Goal: Task Accomplishment & Management: Complete application form

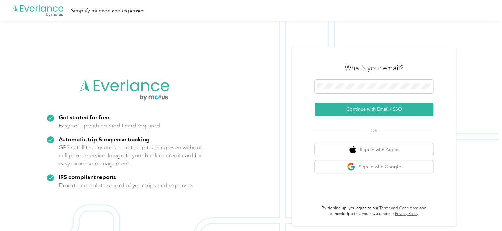
click at [270, 19] on div ".cls-1 { fill: #00adee; } .cls-2 { fill: #fff; } .cls-3 { fill: #707372; } .cls…" at bounding box center [249, 10] width 498 height 21
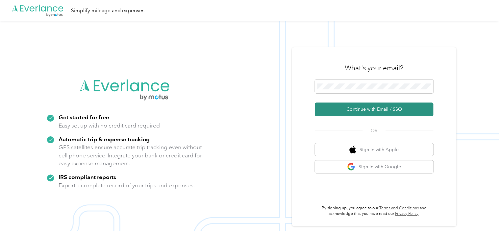
click at [343, 110] on button "Continue with Email / SSO" at bounding box center [374, 110] width 118 height 14
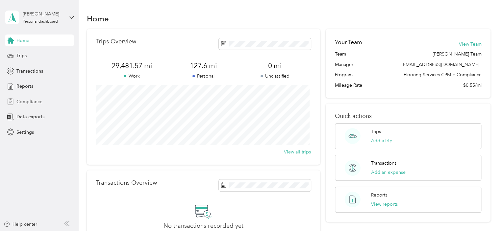
click at [37, 100] on span "Compliance" at bounding box center [29, 101] width 26 height 7
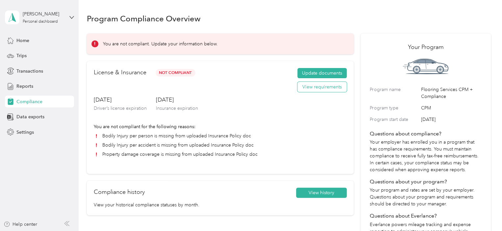
click at [310, 86] on button "View requirements" at bounding box center [321, 87] width 49 height 11
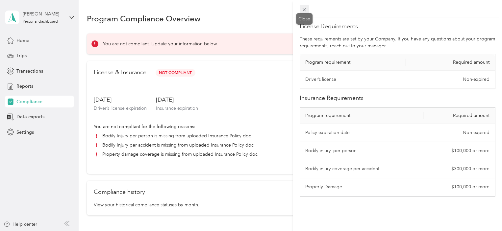
click at [302, 8] on icon at bounding box center [303, 9] width 3 height 3
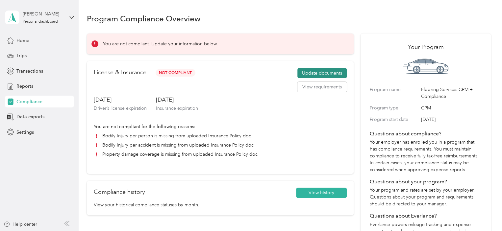
click at [310, 71] on button "Update documents" at bounding box center [321, 73] width 49 height 11
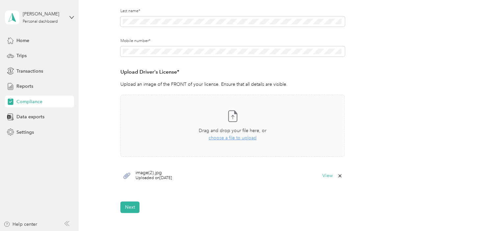
scroll to position [124, 0]
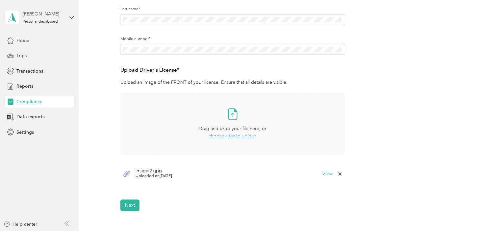
click at [231, 136] on span "choose a file to upload" at bounding box center [232, 136] width 48 height 6
click at [236, 135] on span "choose a file to upload" at bounding box center [232, 136] width 48 height 6
click at [224, 136] on span "choose a file to upload" at bounding box center [232, 136] width 48 height 6
click at [231, 136] on span "choose a file to upload" at bounding box center [232, 136] width 48 height 6
click at [217, 136] on span "choose a file to upload" at bounding box center [232, 136] width 48 height 6
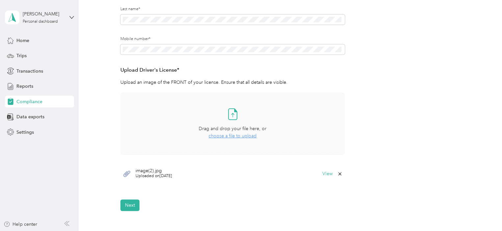
click at [225, 135] on span "choose a file to upload" at bounding box center [232, 136] width 48 height 6
click at [233, 138] on span "choose a file to upload" at bounding box center [232, 136] width 48 height 6
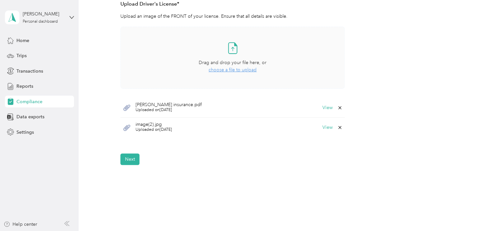
scroll to position [191, 0]
click at [128, 154] on button "Next" at bounding box center [129, 159] width 19 height 12
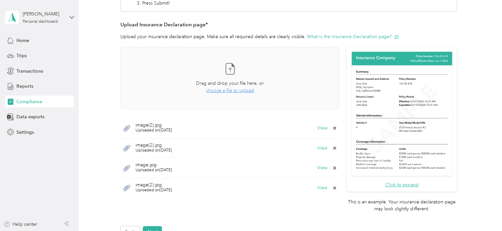
scroll to position [132, 0]
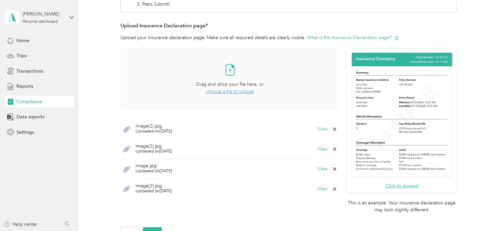
click at [231, 93] on span "choose a file to upload" at bounding box center [230, 92] width 48 height 6
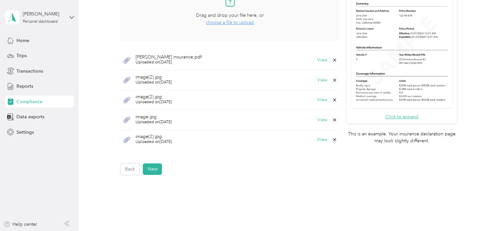
scroll to position [207, 0]
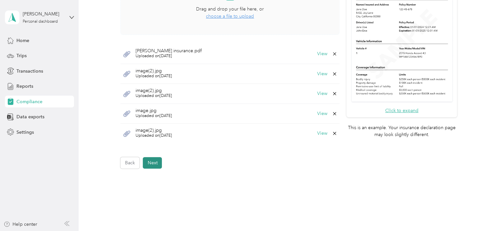
click at [154, 165] on button "Next" at bounding box center [152, 163] width 19 height 12
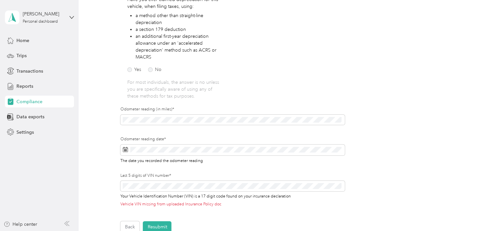
scroll to position [131, 0]
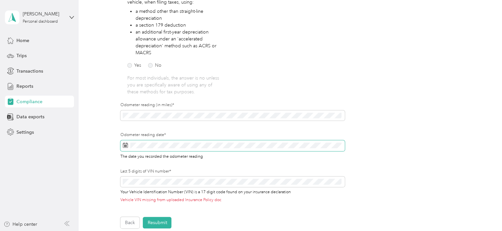
click at [123, 143] on icon at bounding box center [125, 145] width 5 height 5
click at [124, 145] on icon at bounding box center [125, 145] width 5 height 5
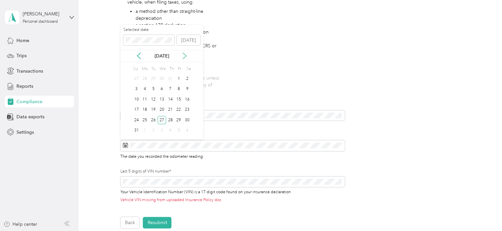
click at [183, 55] on icon at bounding box center [184, 56] width 7 height 7
click at [152, 119] on div "30" at bounding box center [153, 120] width 9 height 8
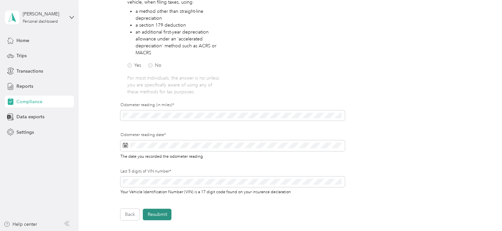
click at [160, 215] on button "Resubmit" at bounding box center [157, 215] width 29 height 12
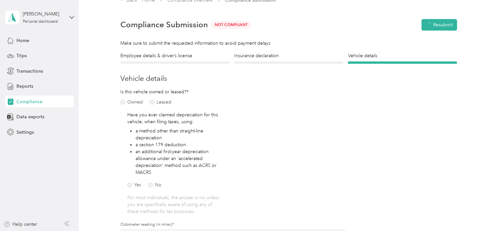
scroll to position [8, 0]
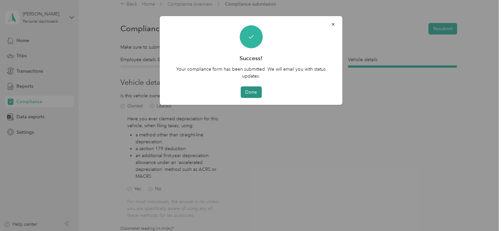
click at [253, 93] on button "Done" at bounding box center [250, 92] width 21 height 12
